Goal: Task Accomplishment & Management: Manage account settings

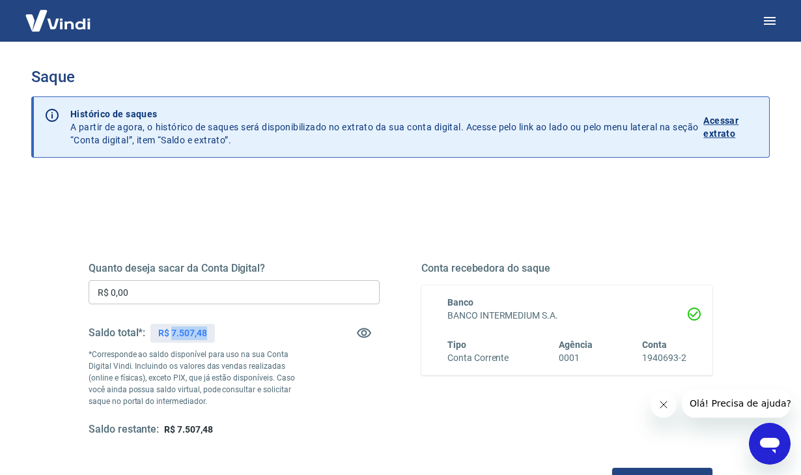
drag, startPoint x: 171, startPoint y: 330, endPoint x: 207, endPoint y: 336, distance: 36.3
click at [207, 336] on div "R$ 7.507,48" at bounding box center [182, 333] width 64 height 19
click at [154, 295] on input "R$ 0,00" at bounding box center [234, 292] width 291 height 24
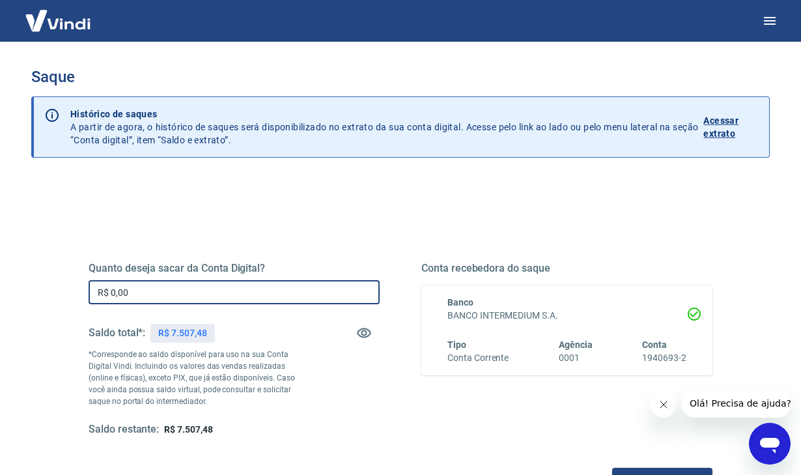
click at [154, 295] on input "R$ 0,00" at bounding box center [234, 292] width 291 height 24
click at [208, 333] on div "R$ 7.507,48" at bounding box center [182, 333] width 64 height 19
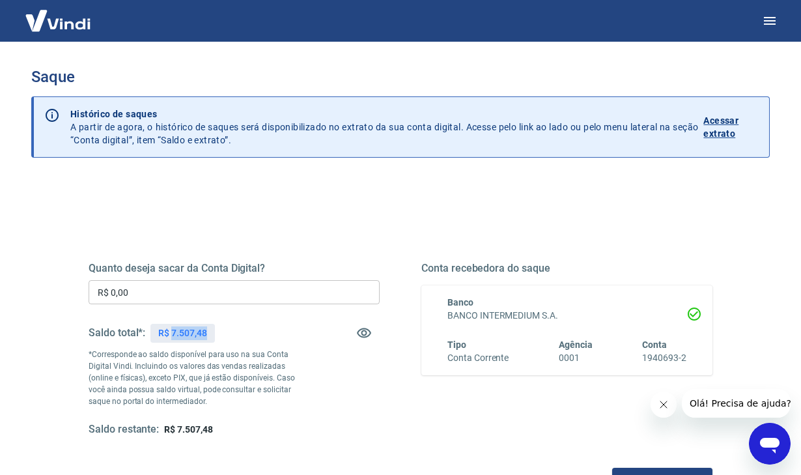
drag, startPoint x: 208, startPoint y: 333, endPoint x: 173, endPoint y: 332, distance: 35.2
click at [172, 332] on div "R$ 7.507,48" at bounding box center [182, 333] width 64 height 19
copy p "7.507,48"
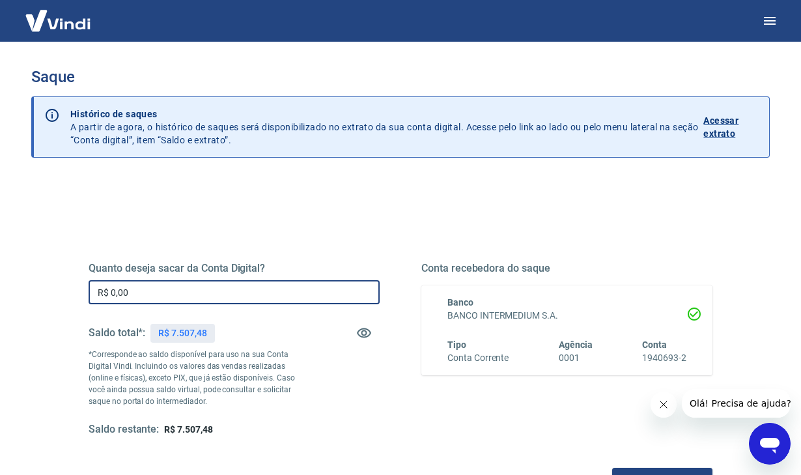
click at [174, 300] on input "R$ 0,00" at bounding box center [234, 292] width 291 height 24
paste input "7.507,48"
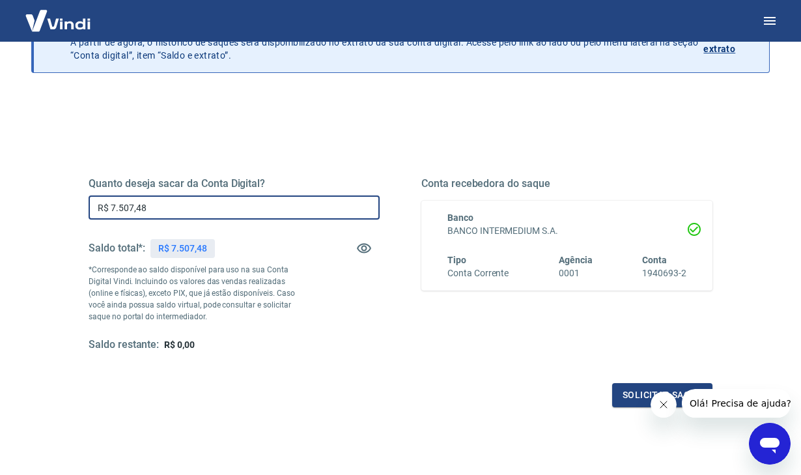
scroll to position [89, 0]
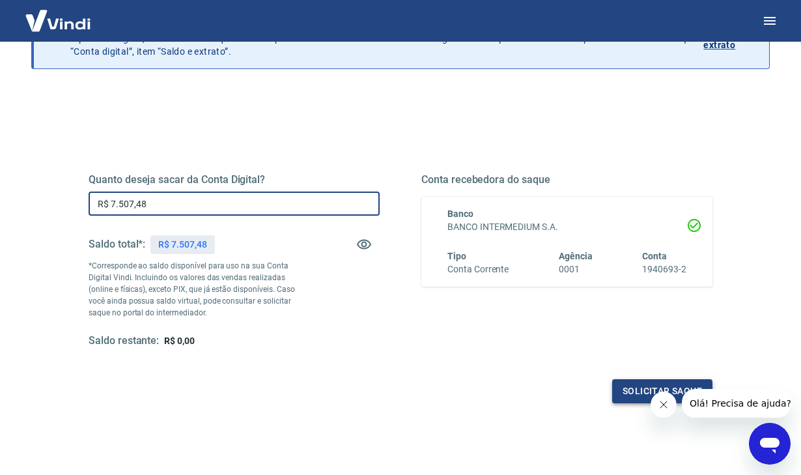
type input "R$ 7.507,48"
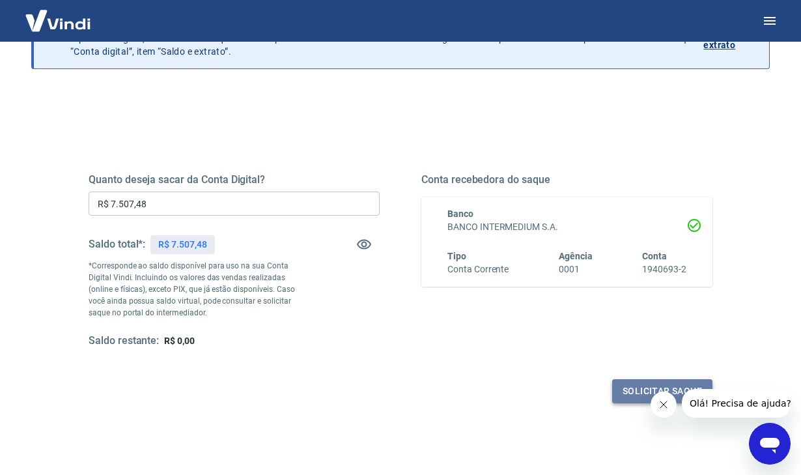
click at [637, 384] on button "Solicitar saque" at bounding box center [662, 391] width 100 height 24
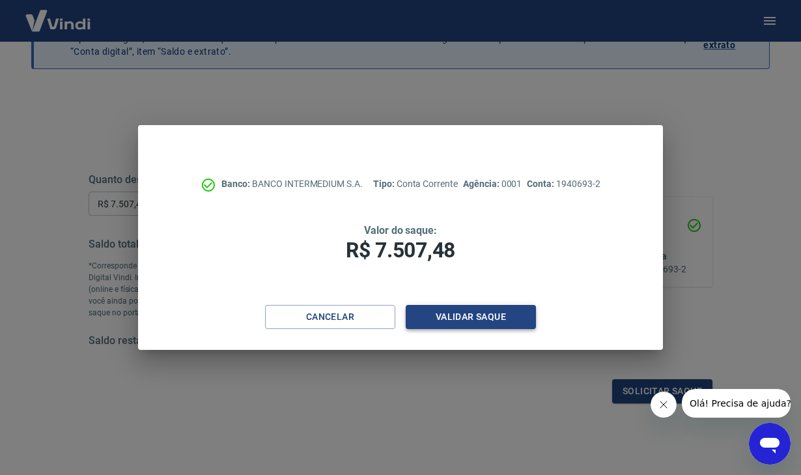
click at [473, 314] on button "Validar saque" at bounding box center [471, 317] width 130 height 24
